Goal: Check status: Check status

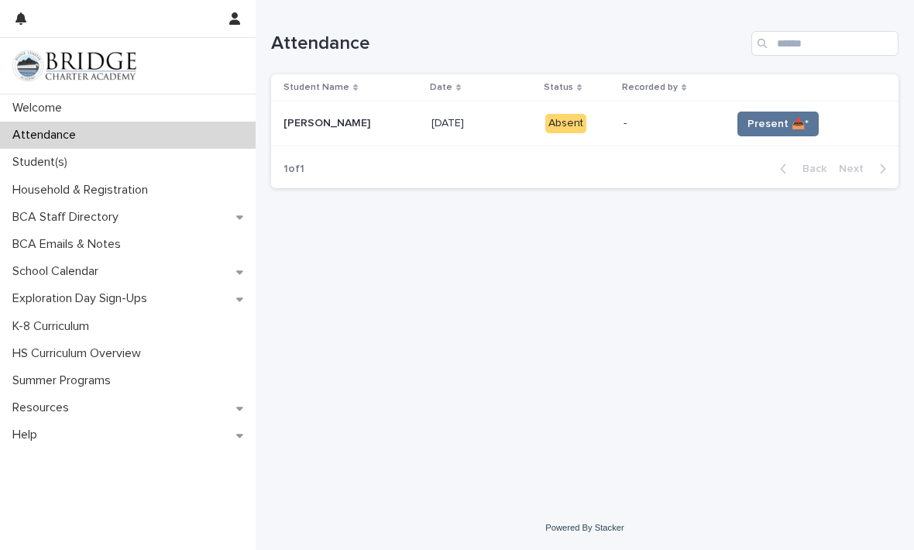
click at [623, 114] on div "-" at bounding box center [670, 122] width 95 height 16
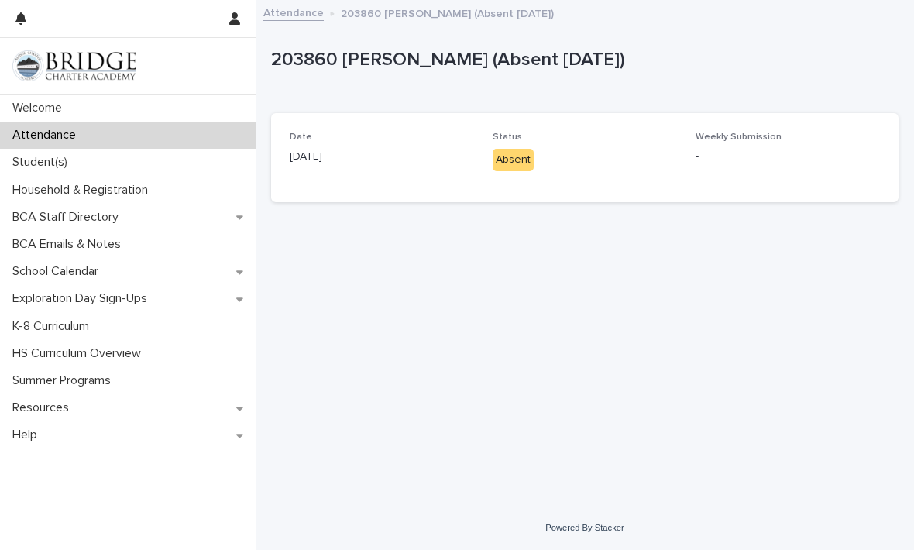
click at [620, 163] on p "Absent" at bounding box center [585, 160] width 184 height 22
click at [513, 149] on div "Absent" at bounding box center [513, 160] width 41 height 22
click at [630, 150] on p "Absent" at bounding box center [585, 160] width 184 height 22
click at [747, 160] on p "-" at bounding box center [787, 157] width 184 height 16
click at [747, 153] on p "-" at bounding box center [787, 157] width 184 height 16
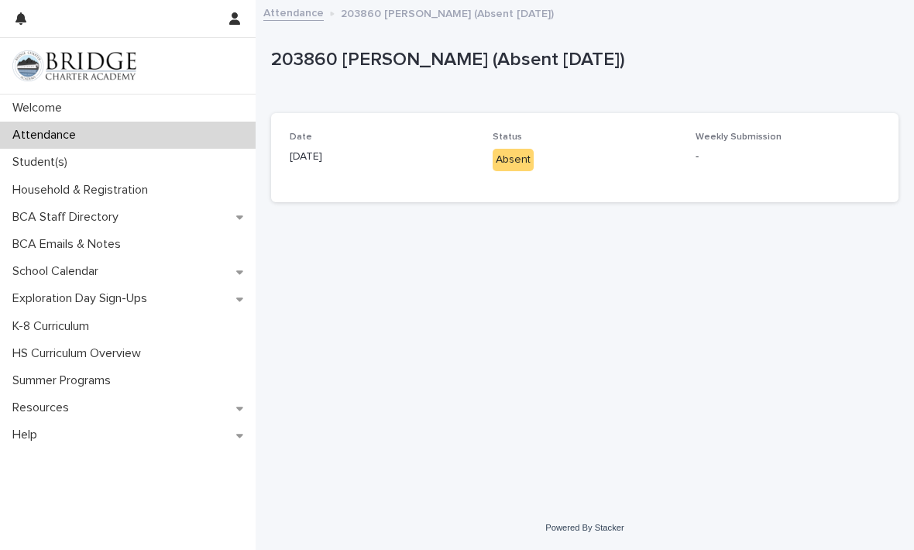
click at [758, 144] on div "Weekly Submission -" at bounding box center [787, 155] width 184 height 46
click at [668, 146] on div "Absent" at bounding box center [585, 159] width 184 height 26
click at [511, 153] on div "Absent" at bounding box center [513, 160] width 41 height 22
click at [619, 139] on p "Status" at bounding box center [585, 137] width 184 height 11
click at [706, 149] on p "-" at bounding box center [787, 157] width 184 height 16
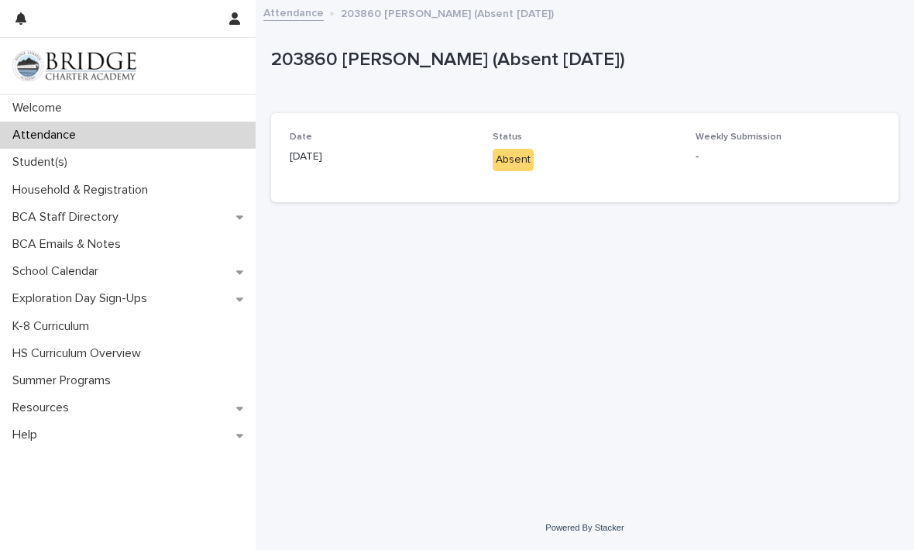
click at [762, 152] on p "-" at bounding box center [787, 157] width 184 height 16
click at [803, 160] on p "-" at bounding box center [787, 157] width 184 height 16
click at [718, 149] on p "-" at bounding box center [787, 157] width 184 height 16
click at [568, 170] on div "Status Absent" at bounding box center [585, 158] width 184 height 52
click at [506, 164] on div "Absent" at bounding box center [513, 160] width 41 height 22
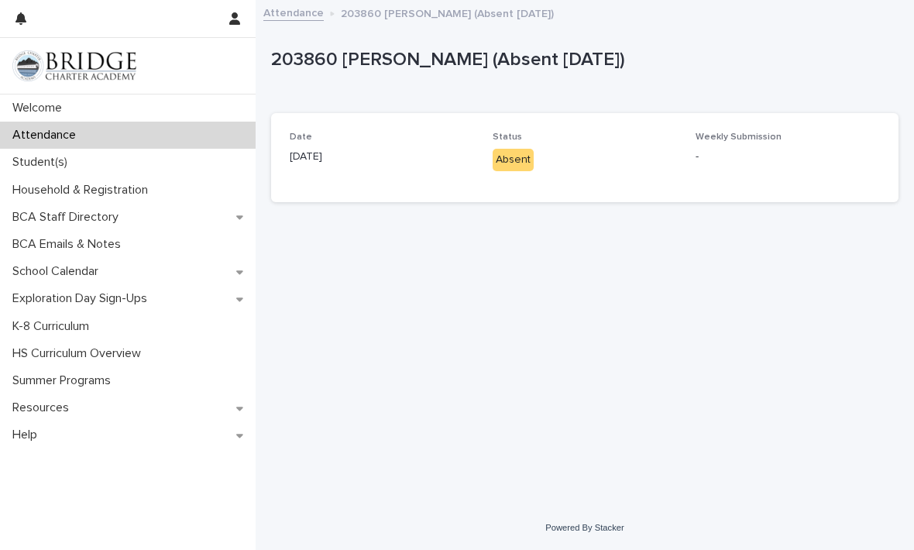
click at [49, 172] on div "Student(s)" at bounding box center [128, 162] width 256 height 27
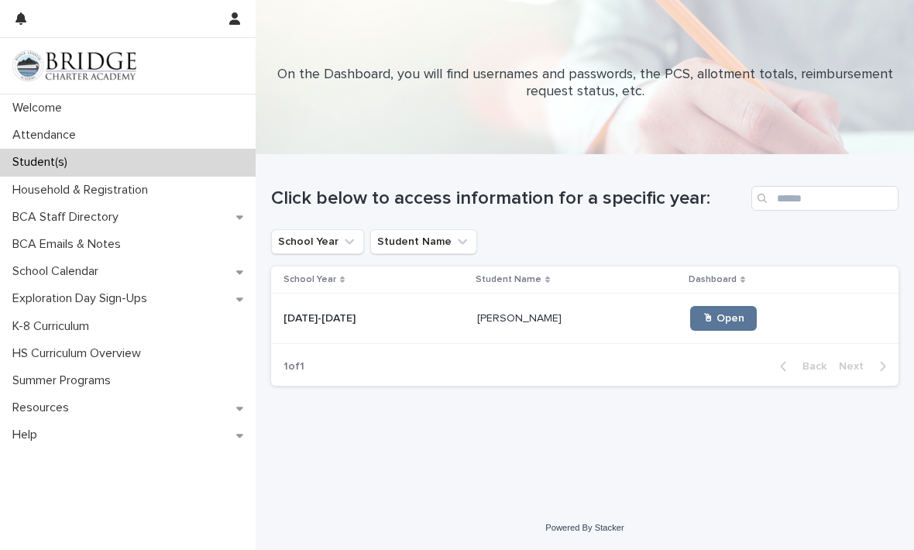
click at [605, 305] on td "[PERSON_NAME] [PERSON_NAME]" at bounding box center [577, 319] width 213 height 50
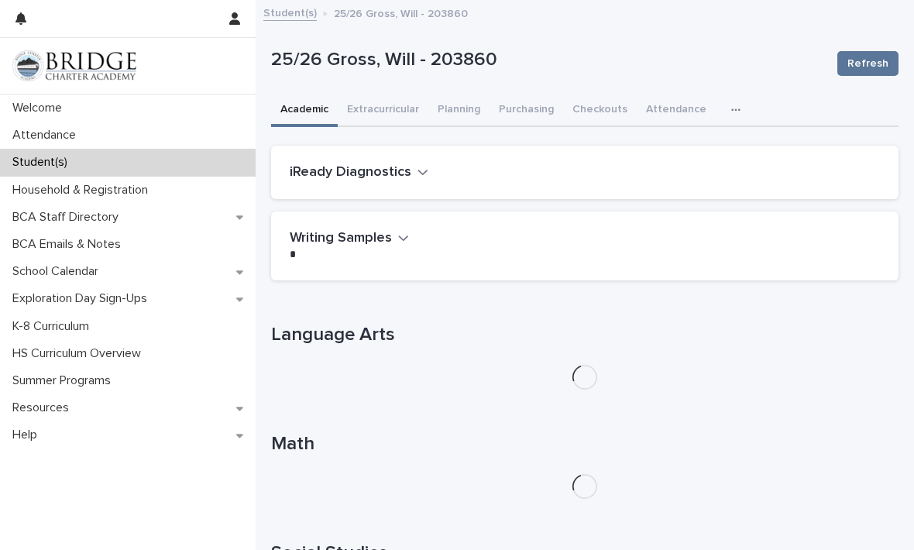
click at [521, 107] on button "Purchasing" at bounding box center [526, 110] width 74 height 33
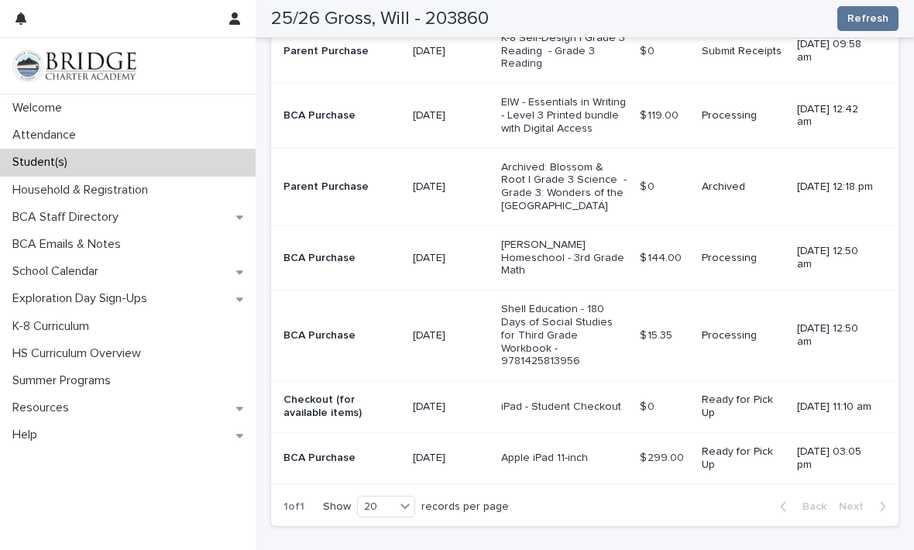
scroll to position [520, 0]
click at [883, 6] on button "Refresh" at bounding box center [867, 18] width 61 height 25
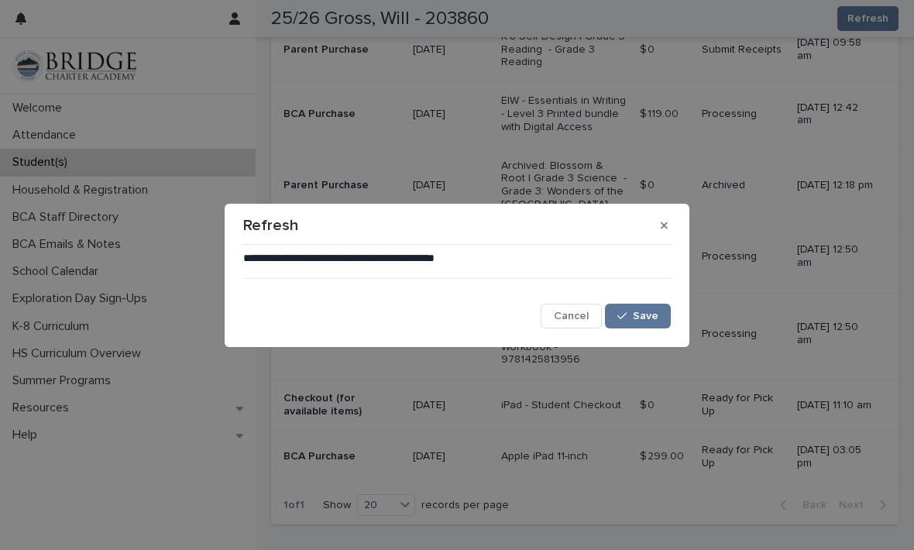
click at [643, 315] on span "Save" at bounding box center [646, 316] width 26 height 11
